Goal: Navigation & Orientation: Find specific page/section

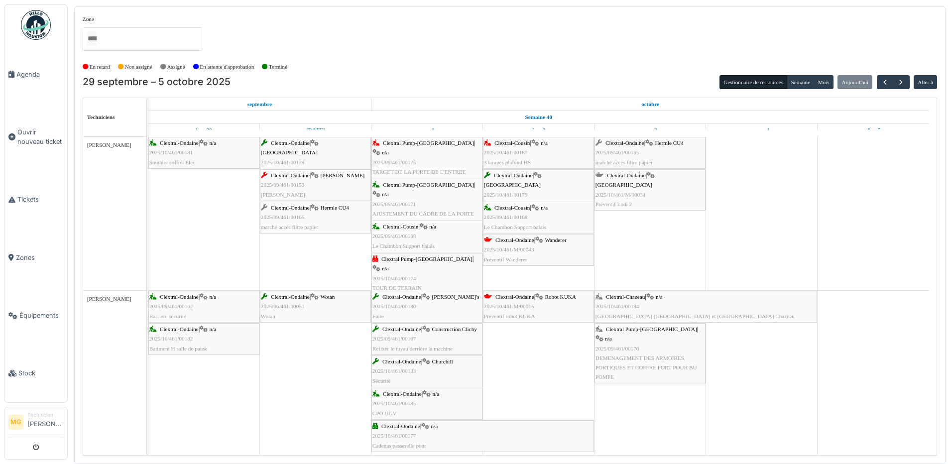
click at [507, 239] on span "Clextral-Ondaine" at bounding box center [515, 240] width 39 height 6
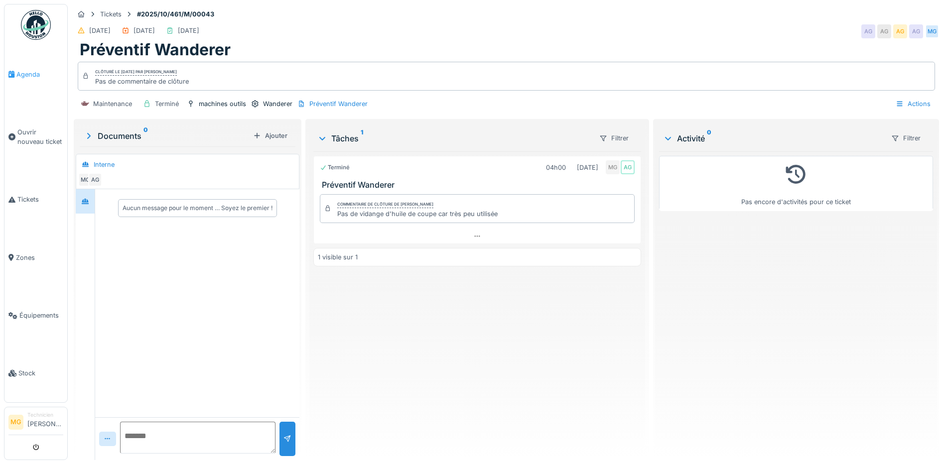
click at [18, 77] on span "Agenda" at bounding box center [39, 74] width 47 height 9
